Goal: Navigation & Orientation: Find specific page/section

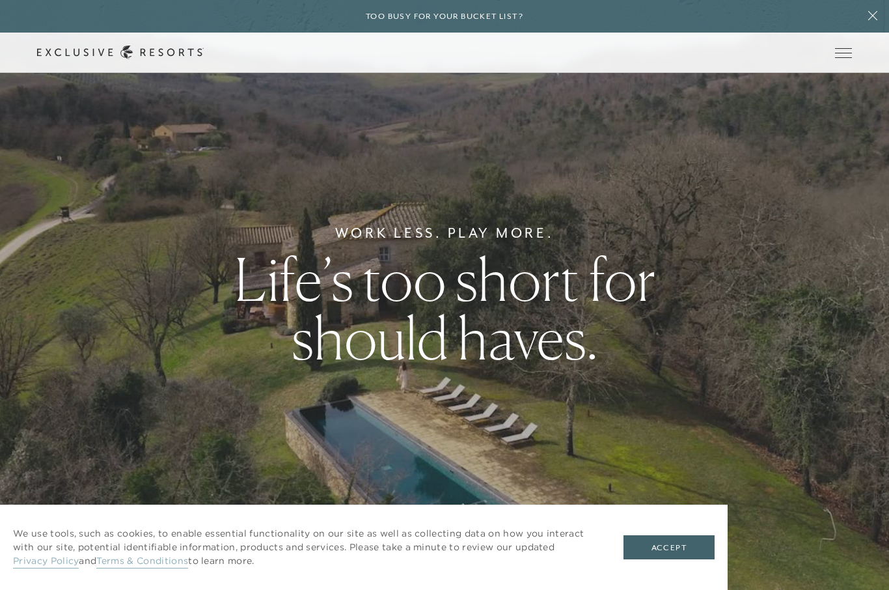
click at [852, 51] on button "Open navigation" at bounding box center [843, 52] width 17 height 9
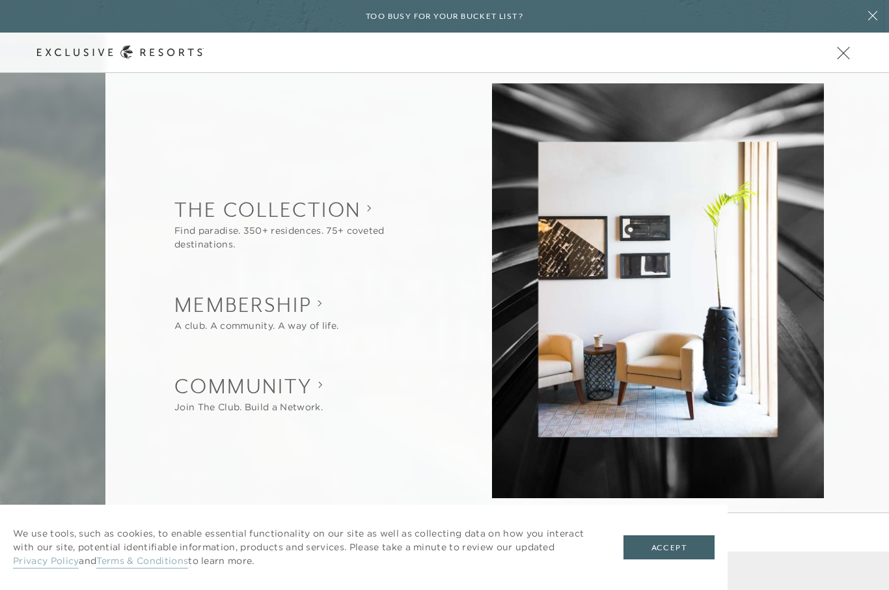
click at [845, 57] on button "Open navigation" at bounding box center [843, 52] width 17 height 9
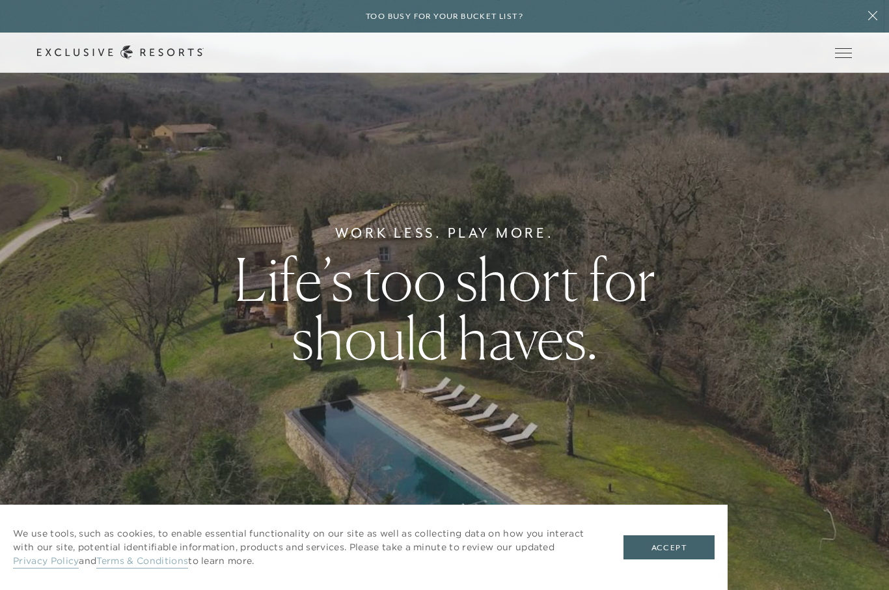
click at [677, 547] on button "Accept" at bounding box center [669, 547] width 91 height 25
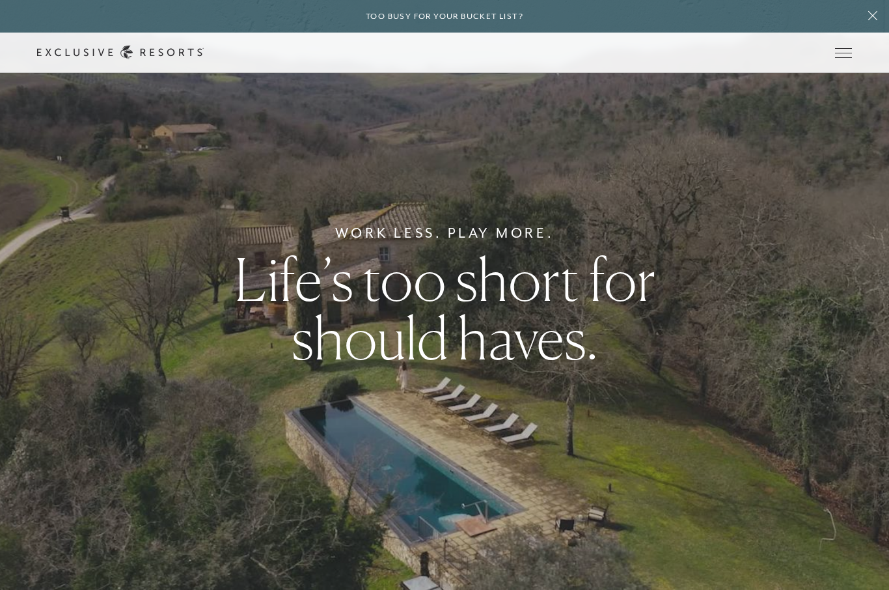
click at [865, 51] on div "Schedule a Meeting Get Started Visit home page Member Login Schedule a Meeting …" at bounding box center [444, 53] width 889 height 40
click at [836, 57] on button "Open navigation" at bounding box center [843, 52] width 17 height 9
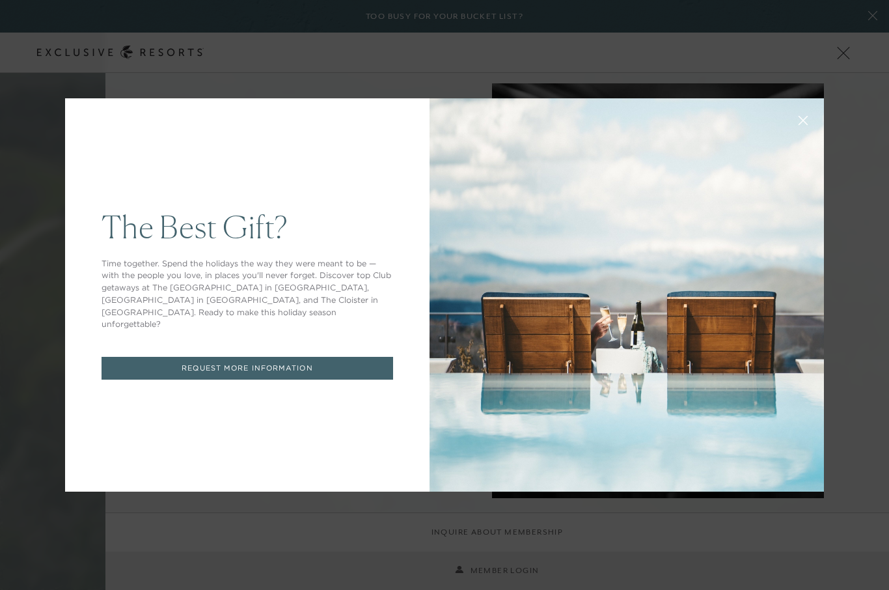
click at [856, 131] on div "The Best Gift? Time together. Spend the holidays the way they were meant to be …" at bounding box center [444, 295] width 889 height 590
click at [842, 53] on div "The Best Gift? Time together. Spend the holidays the way they were meant to be …" at bounding box center [444, 295] width 889 height 590
click at [806, 120] on icon at bounding box center [804, 121] width 10 height 10
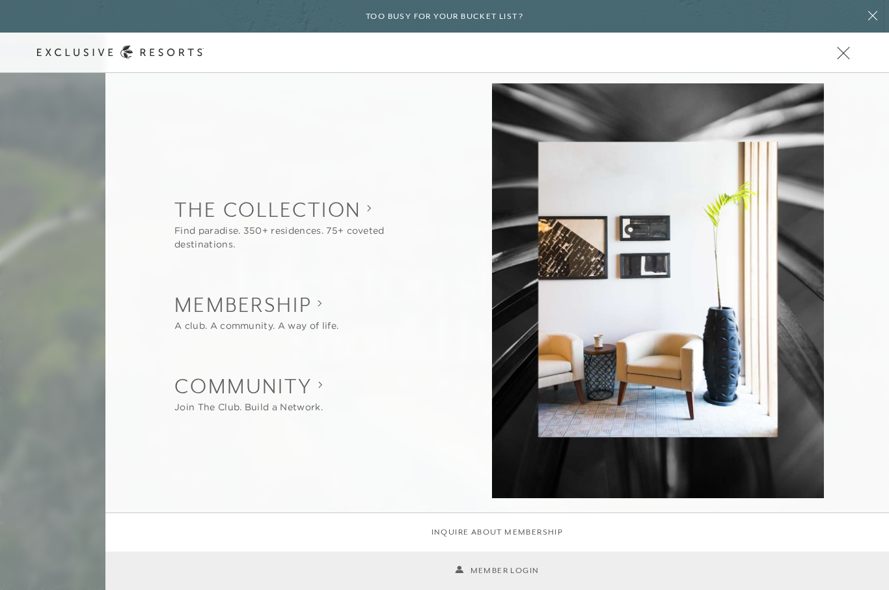
click at [849, 51] on span "Open navigation" at bounding box center [843, 52] width 17 height 9
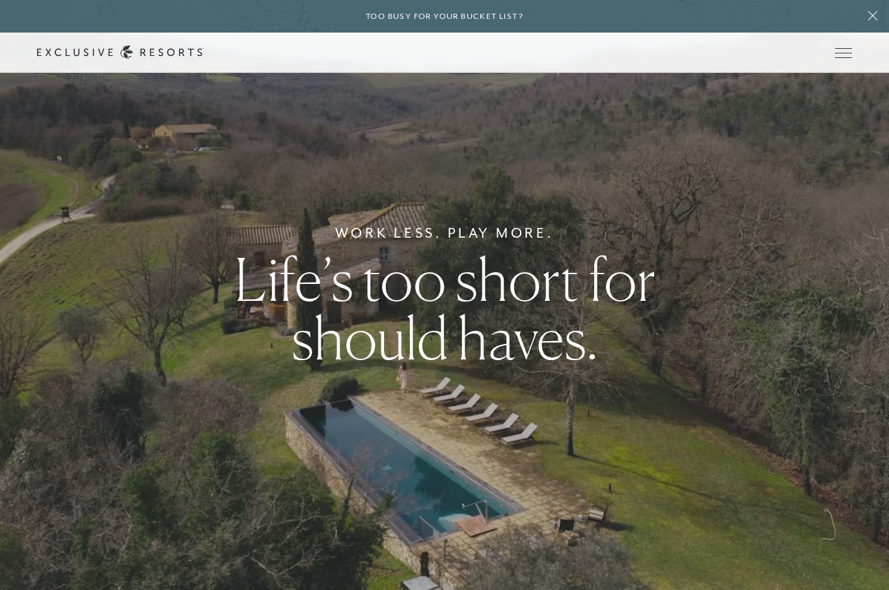
click at [121, 59] on div at bounding box center [120, 53] width 167 height 14
click at [117, 49] on icon at bounding box center [120, 53] width 167 height 14
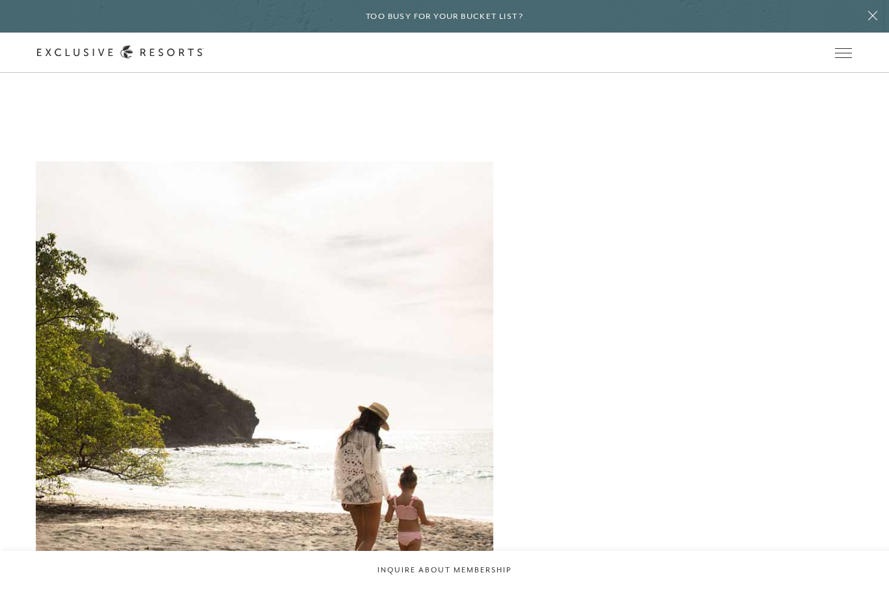
scroll to position [1697, 0]
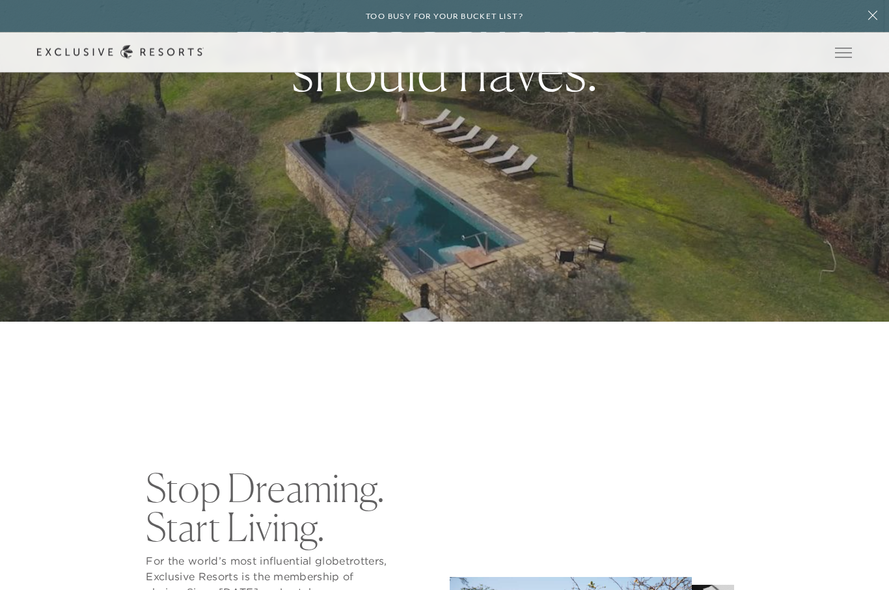
click at [871, 17] on icon at bounding box center [872, 15] width 25 height 10
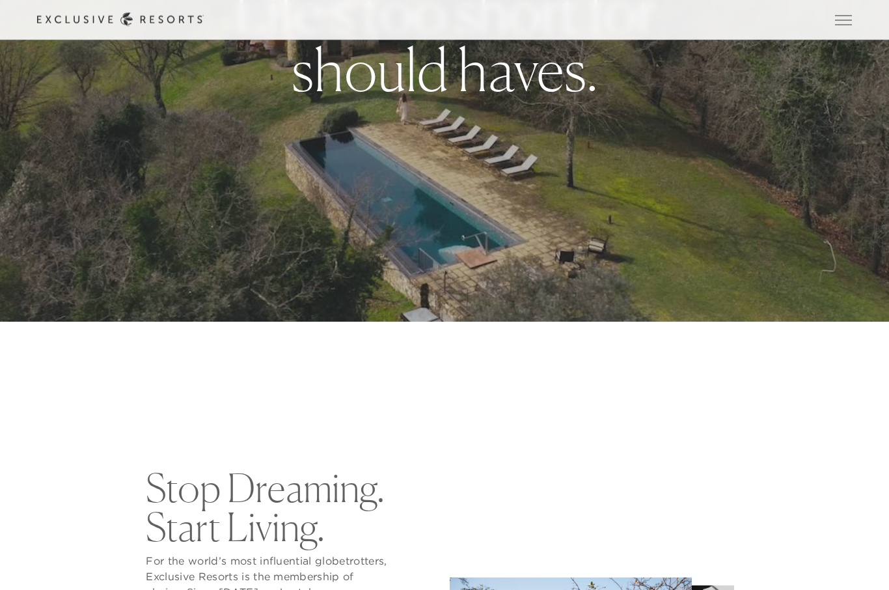
scroll to position [268, 0]
